Goal: Find specific page/section: Find specific page/section

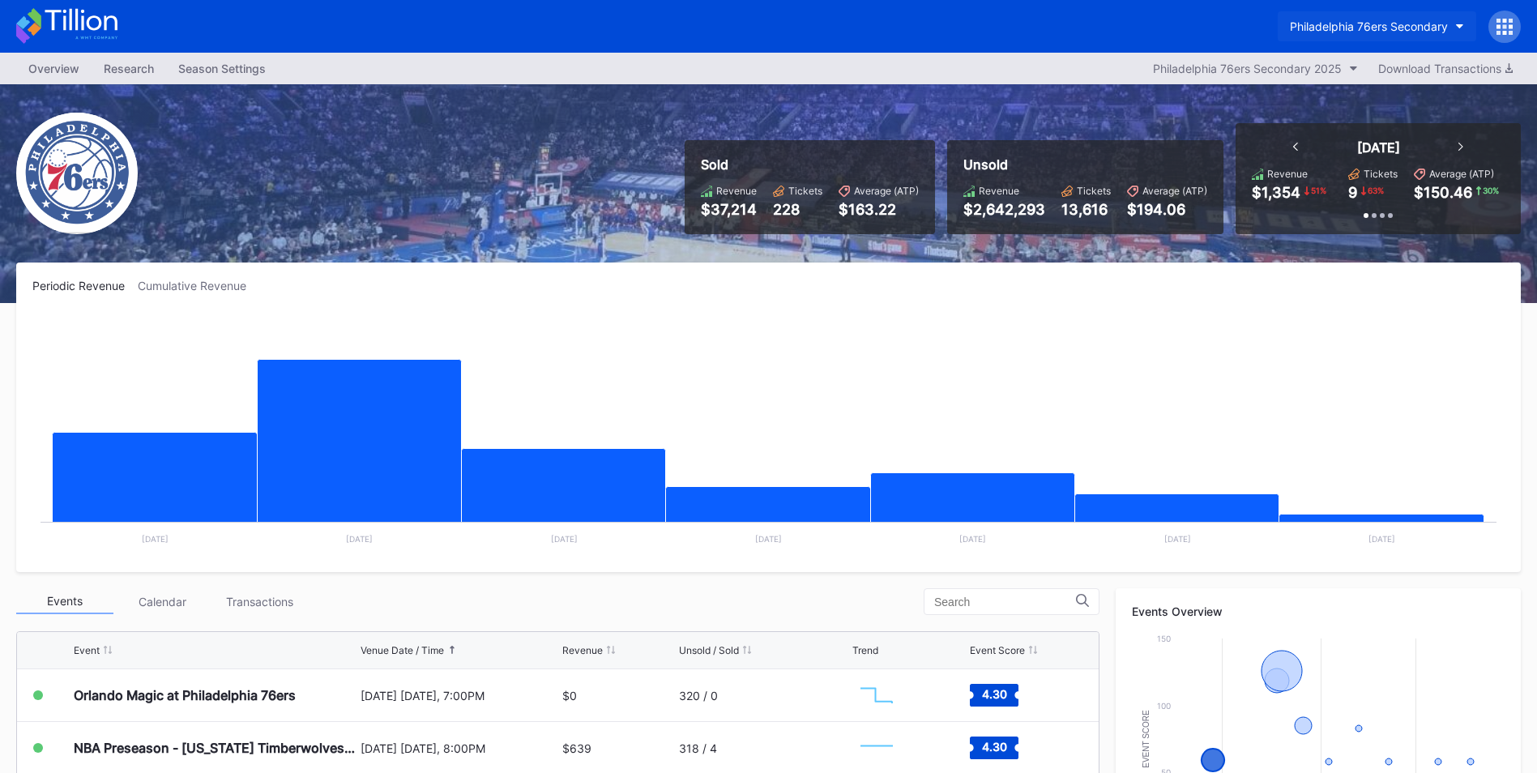
click at [954, 21] on div "Philadelphia 76ers Secondary" at bounding box center [1369, 26] width 158 height 14
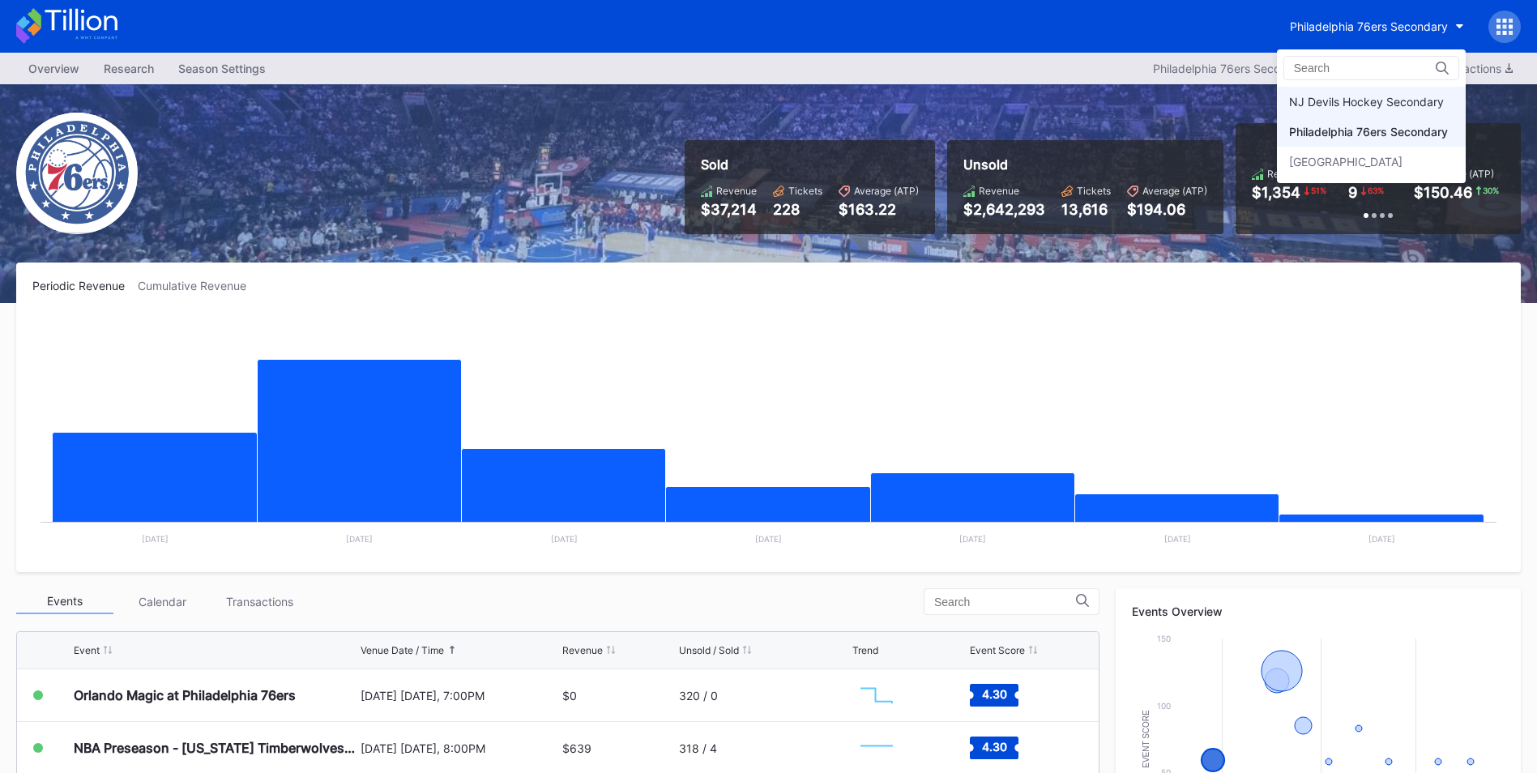
click at [954, 100] on div "NJ Devils Hockey Secondary" at bounding box center [1366, 102] width 155 height 14
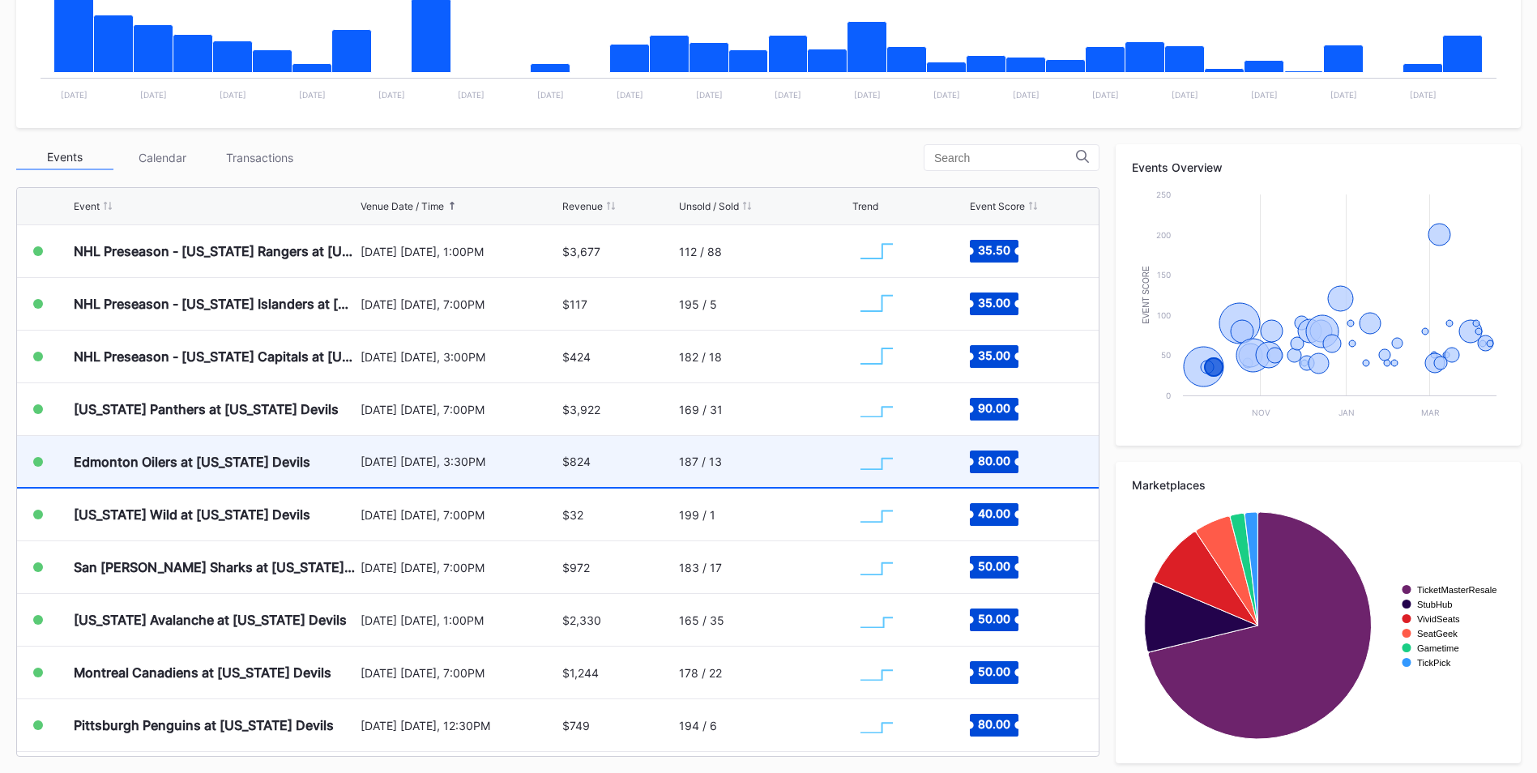
scroll to position [452, 0]
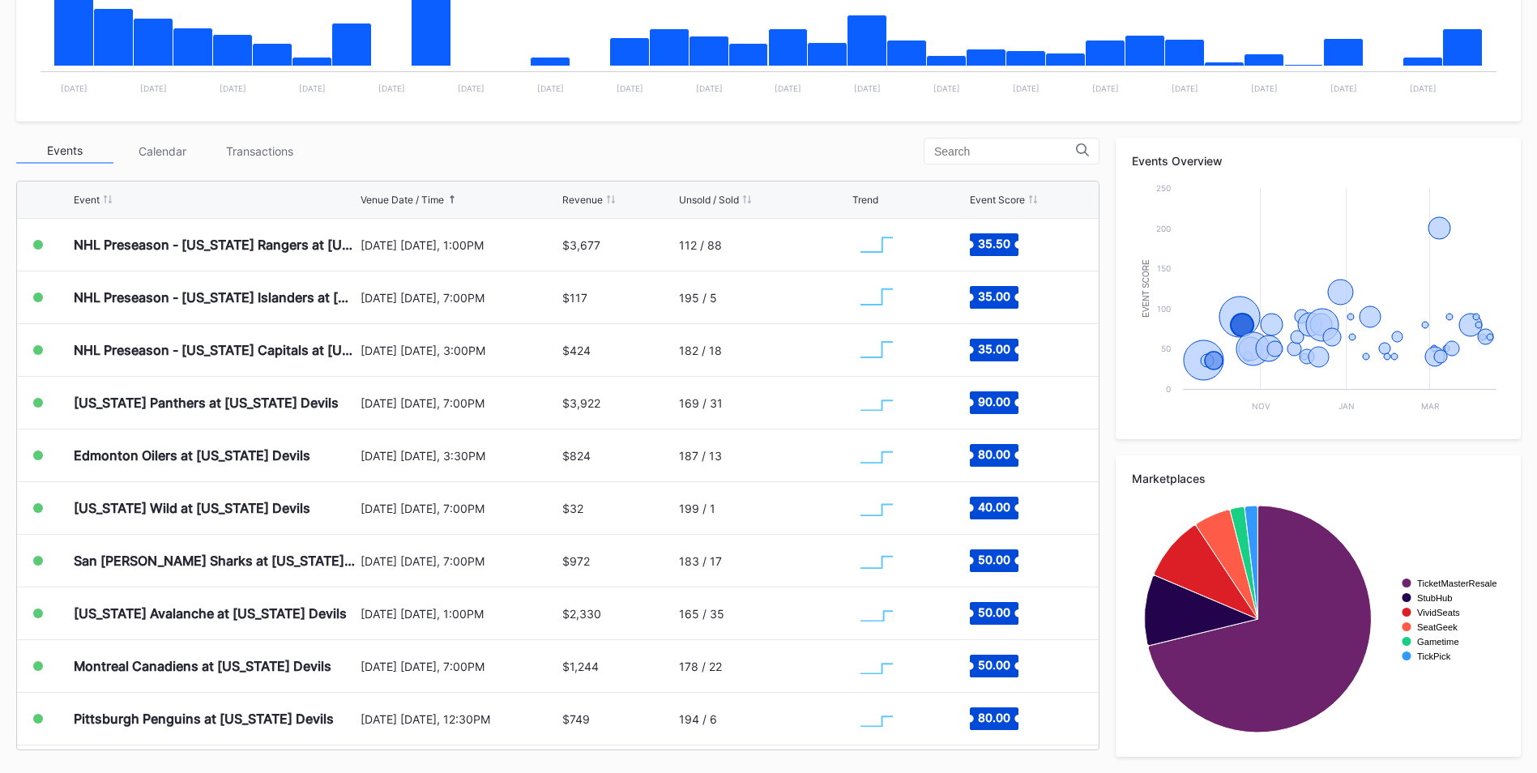
click at [266, 152] on div "Transactions" at bounding box center [259, 151] width 97 height 25
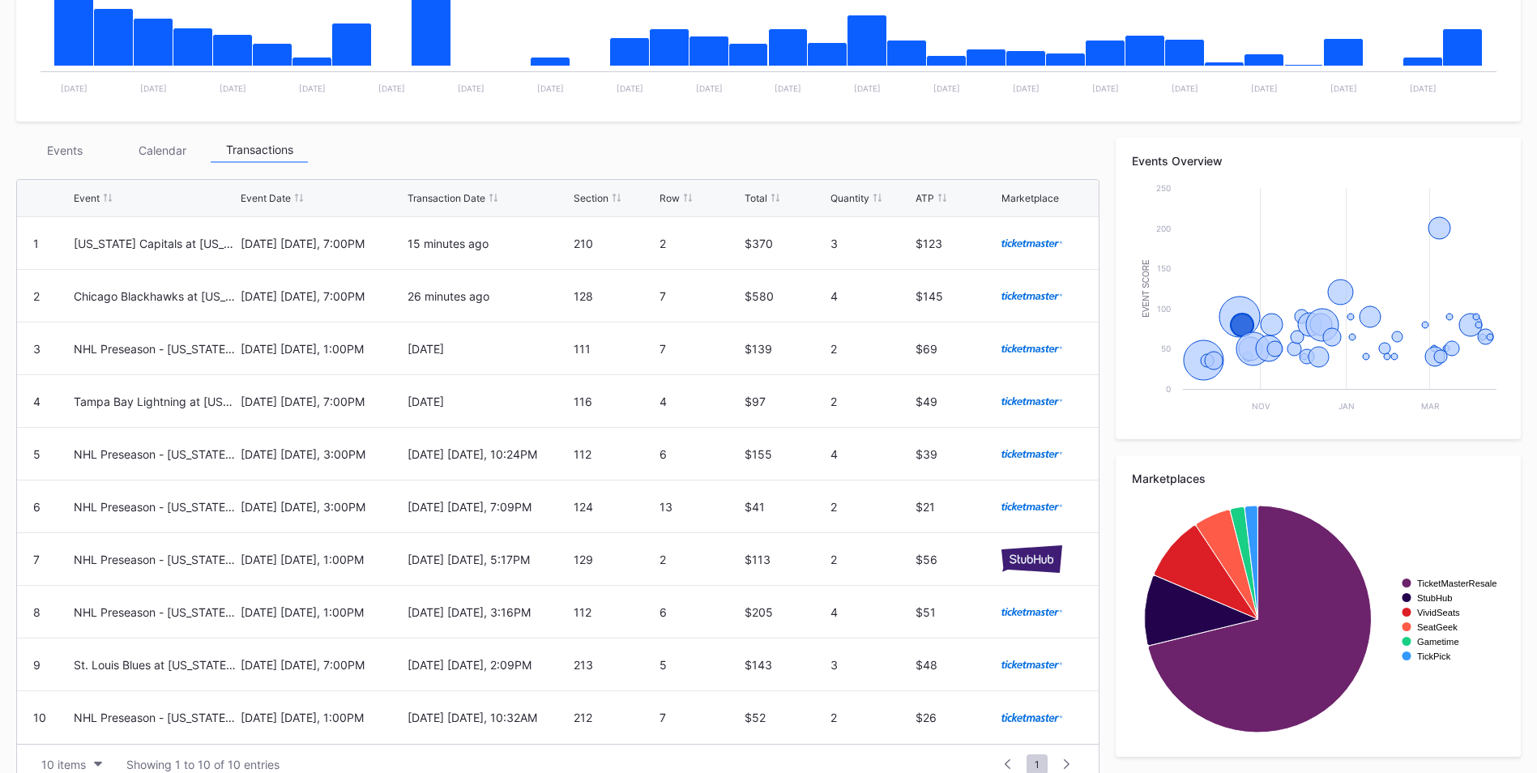
click at [80, 153] on div "Events" at bounding box center [64, 150] width 97 height 25
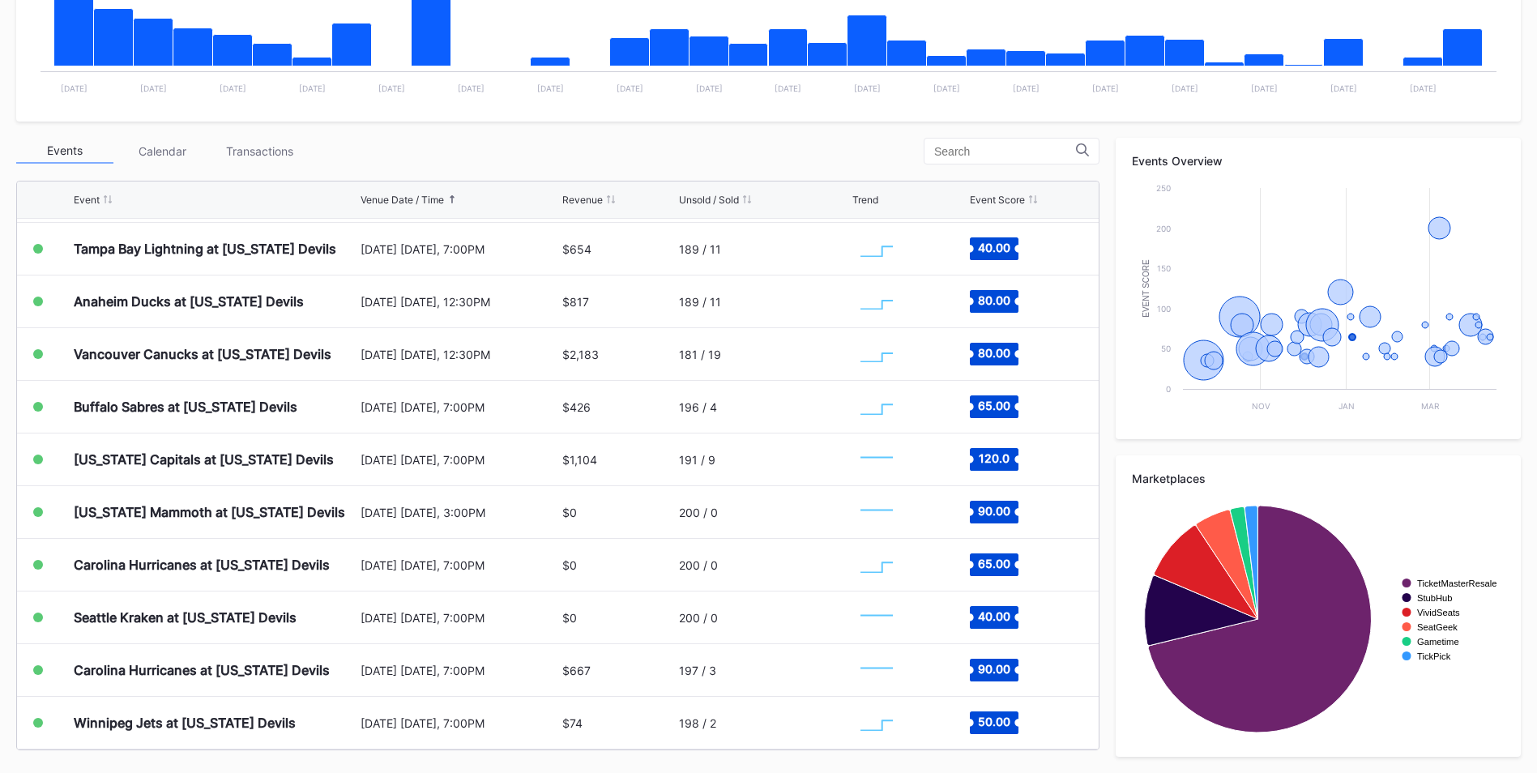
scroll to position [1297, 0]
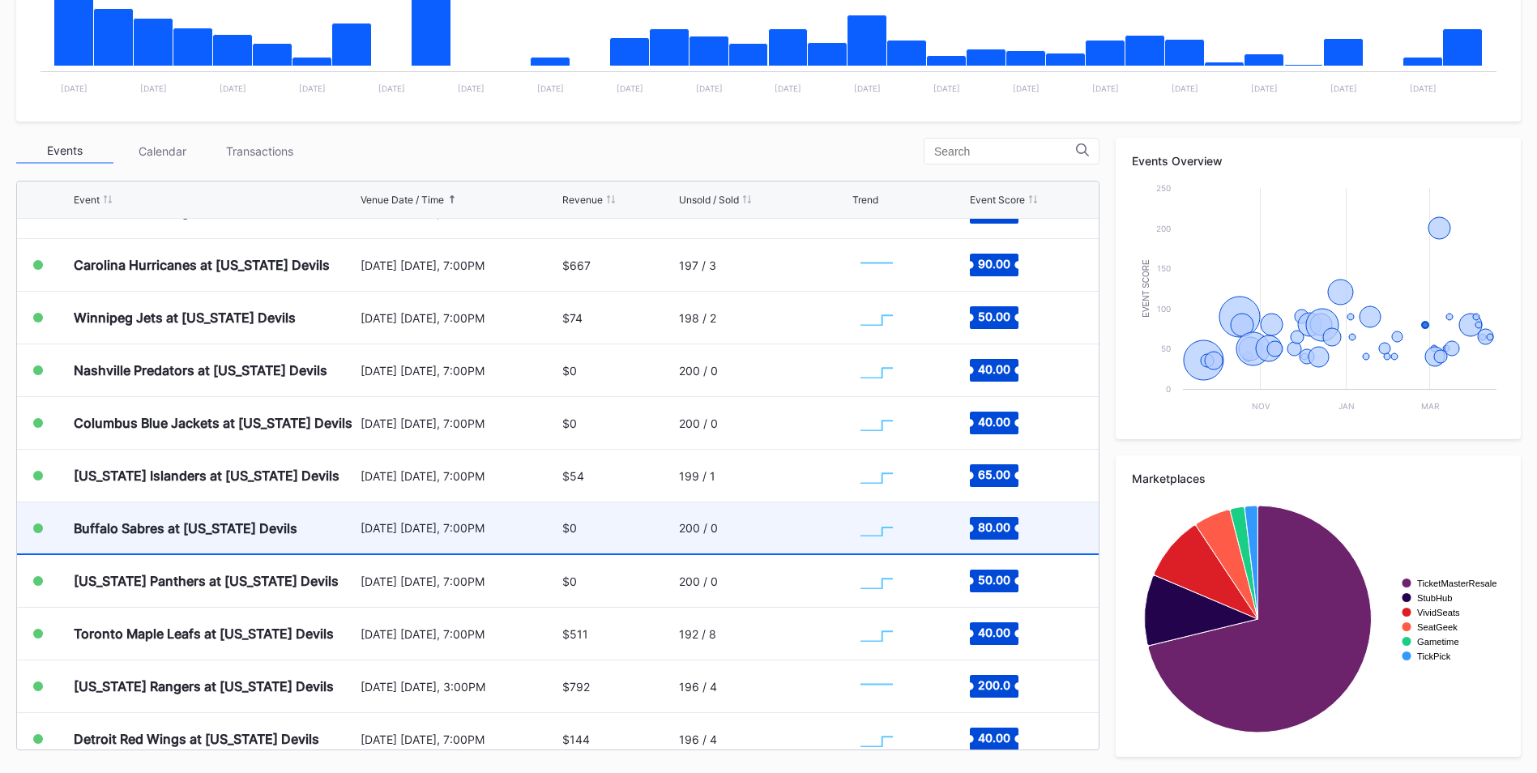
click at [775, 533] on div "200 / 0" at bounding box center [763, 527] width 169 height 51
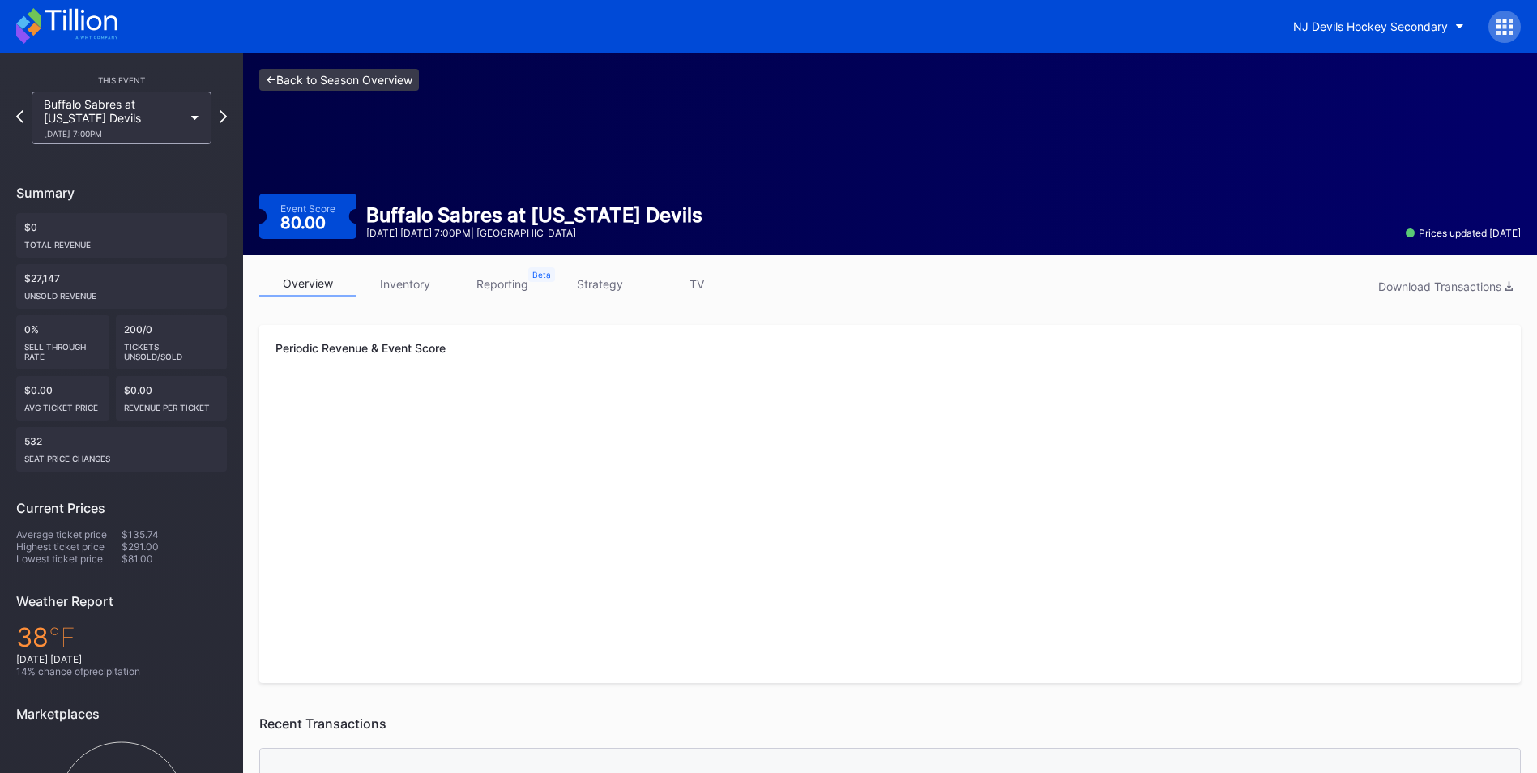
click at [386, 84] on link "<- Back to Season Overview" at bounding box center [339, 80] width 160 height 22
